Goal: Transaction & Acquisition: Purchase product/service

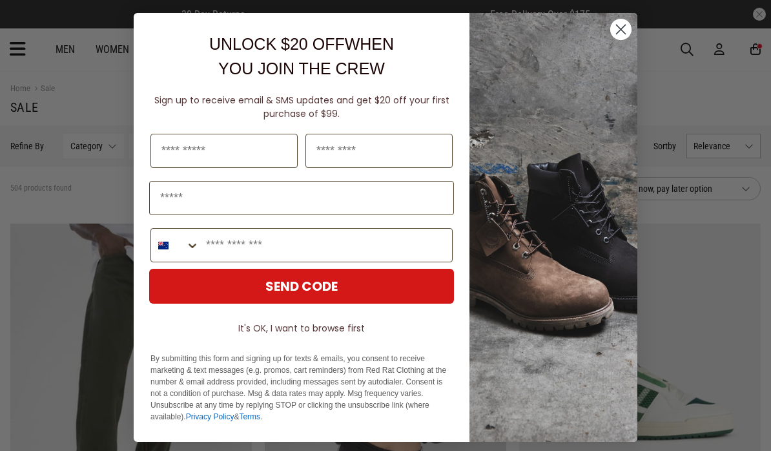
click at [630, 25] on circle "Close dialog" at bounding box center [620, 29] width 21 height 21
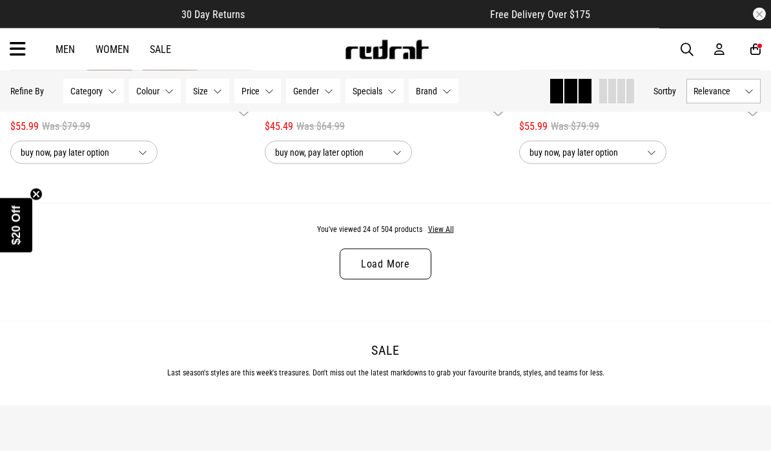
scroll to position [3514, 0]
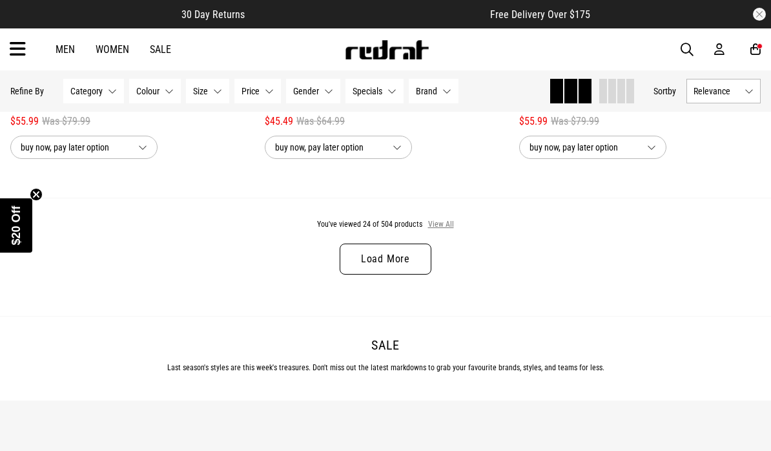
click at [443, 231] on button "View All" at bounding box center [441, 225] width 27 height 12
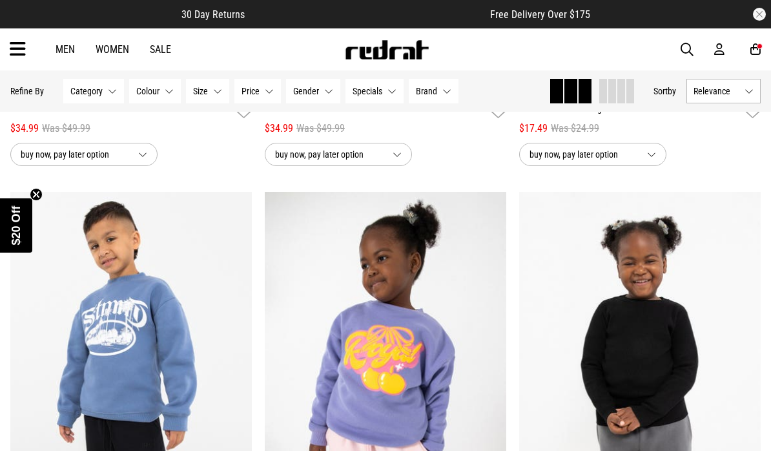
scroll to position [4374, 0]
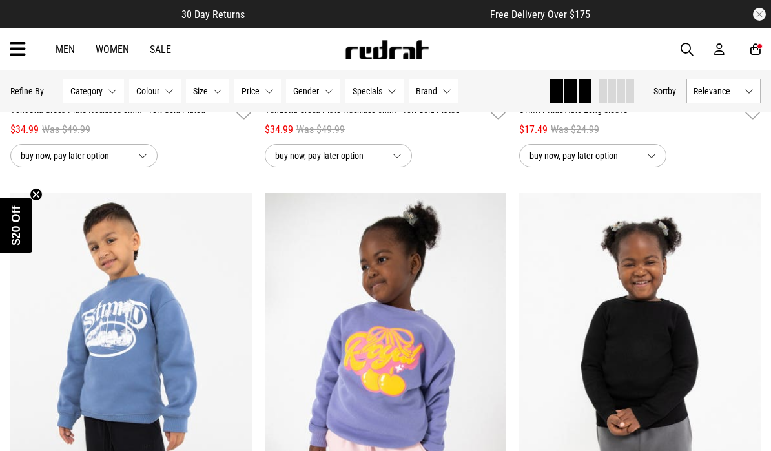
click at [318, 92] on button "Gender None selected" at bounding box center [313, 91] width 54 height 25
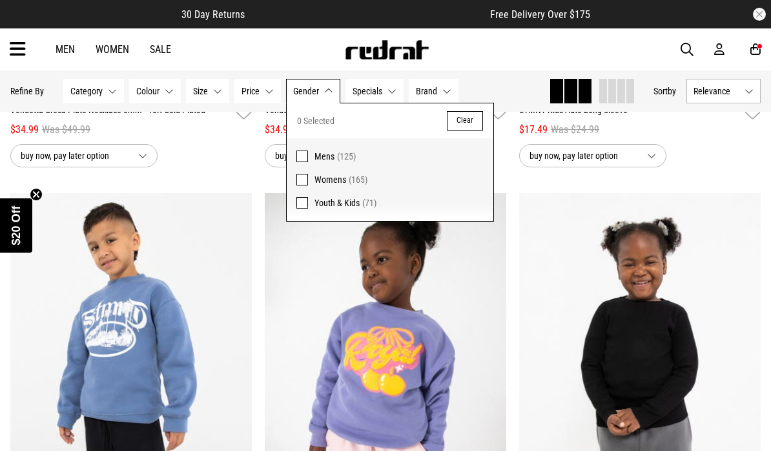
click at [304, 157] on span at bounding box center [302, 156] width 12 height 12
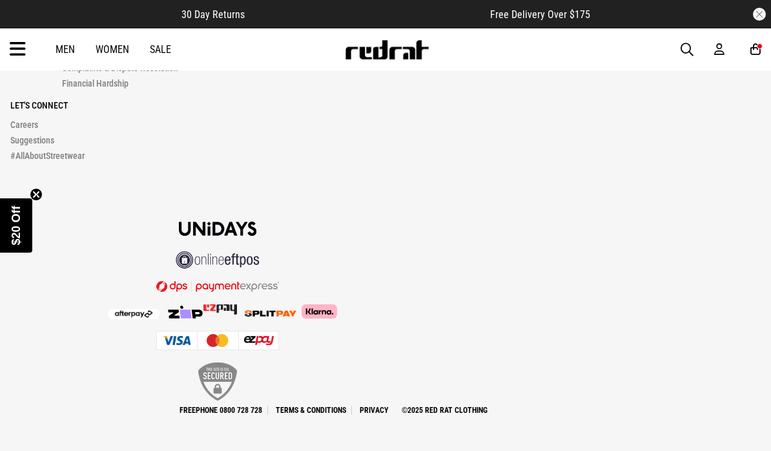
scroll to position [4183, 0]
